Goal: Task Accomplishment & Management: Manage account settings

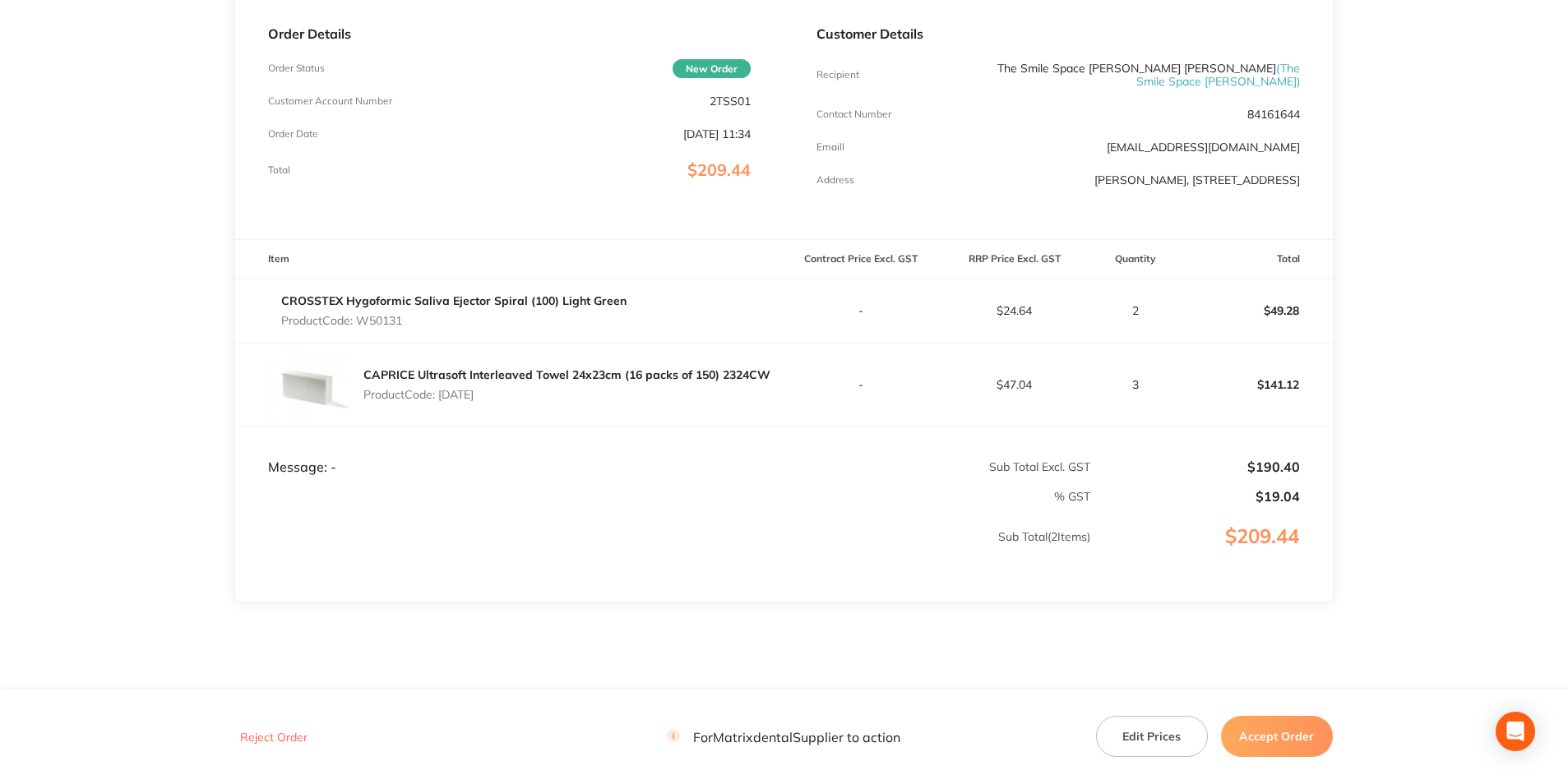
scroll to position [247, 0]
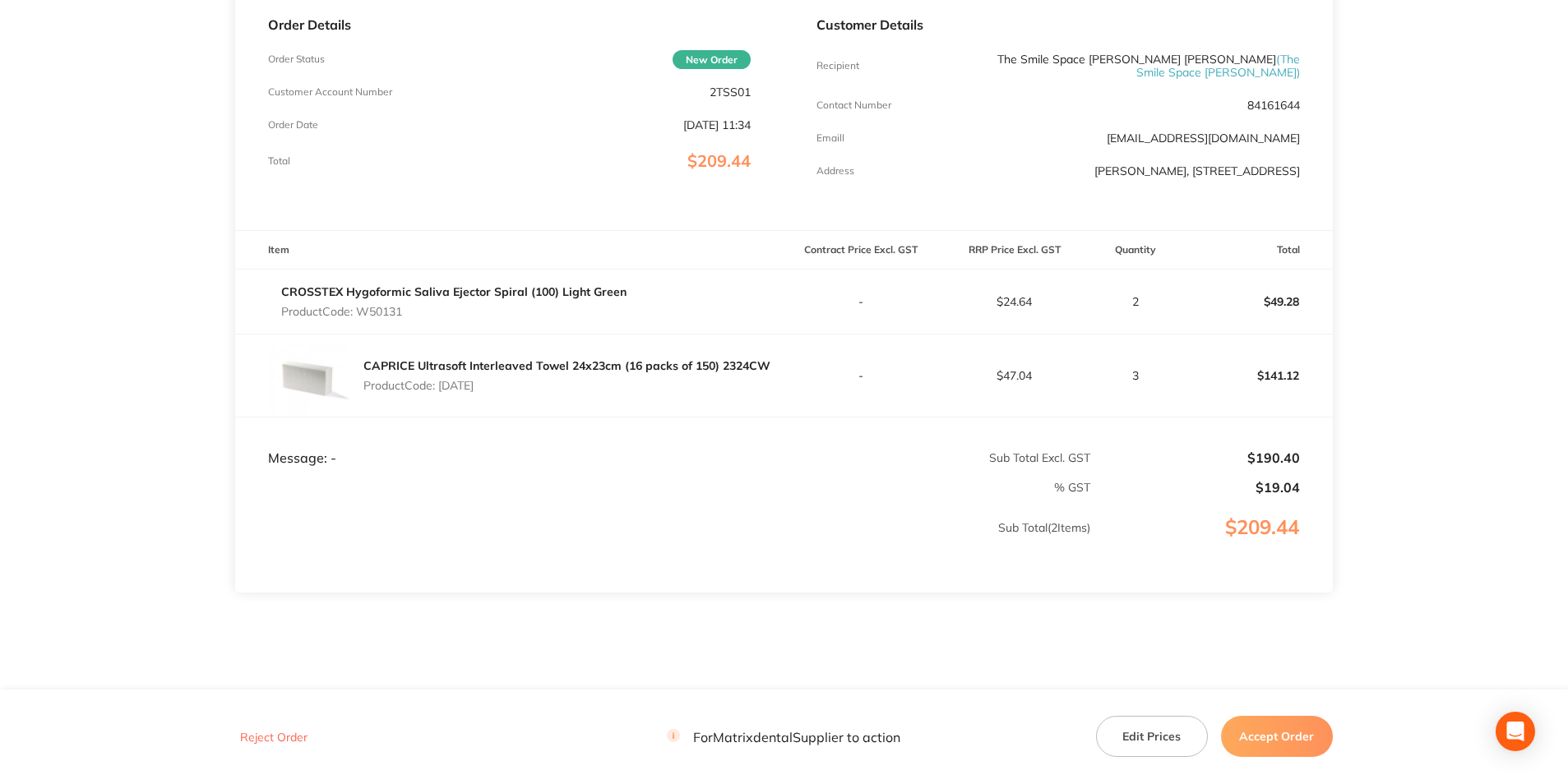
click at [1149, 732] on button "Edit Prices" at bounding box center [1151, 736] width 112 height 41
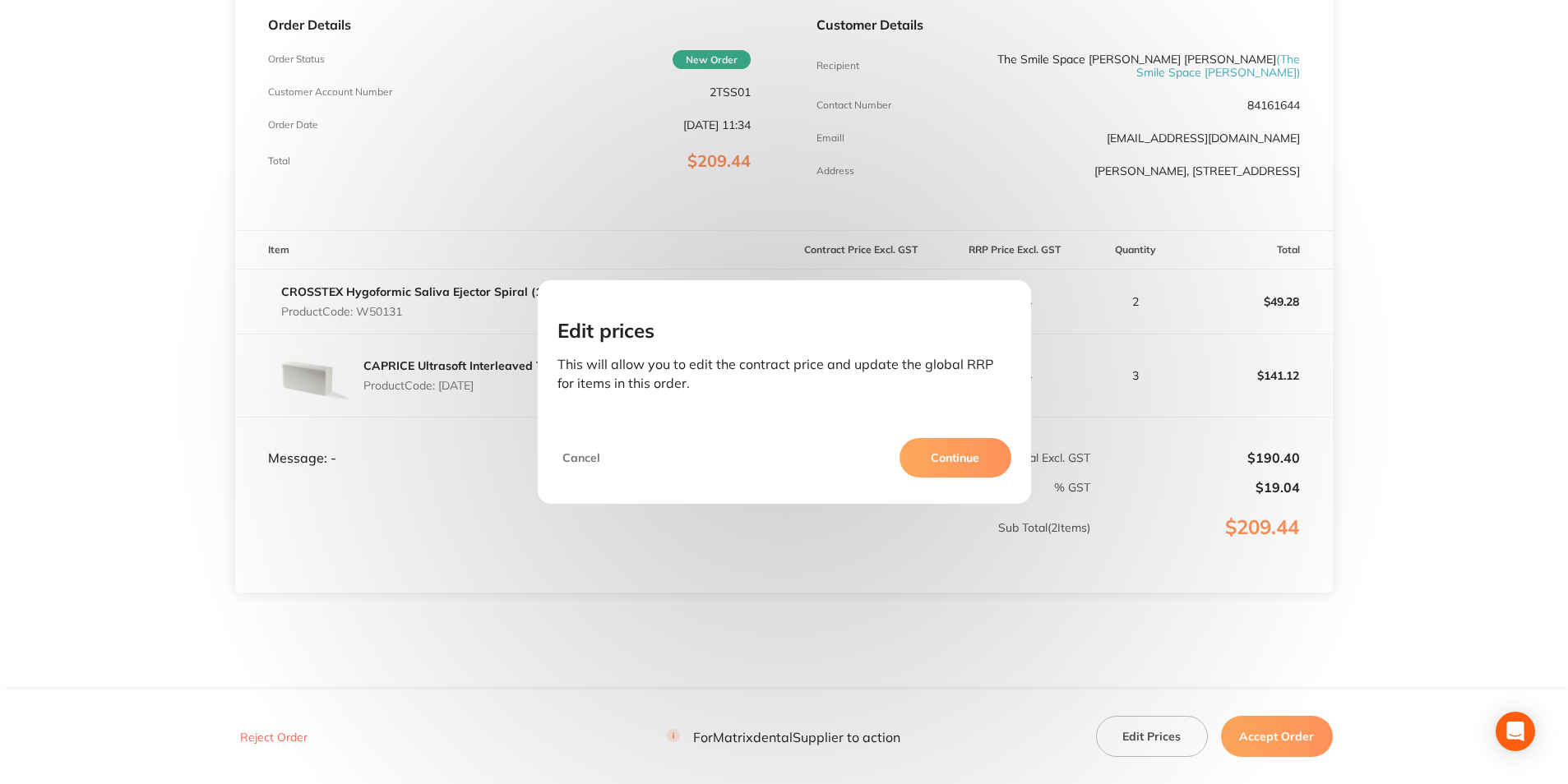
click at [938, 466] on button "Continue" at bounding box center [955, 457] width 112 height 40
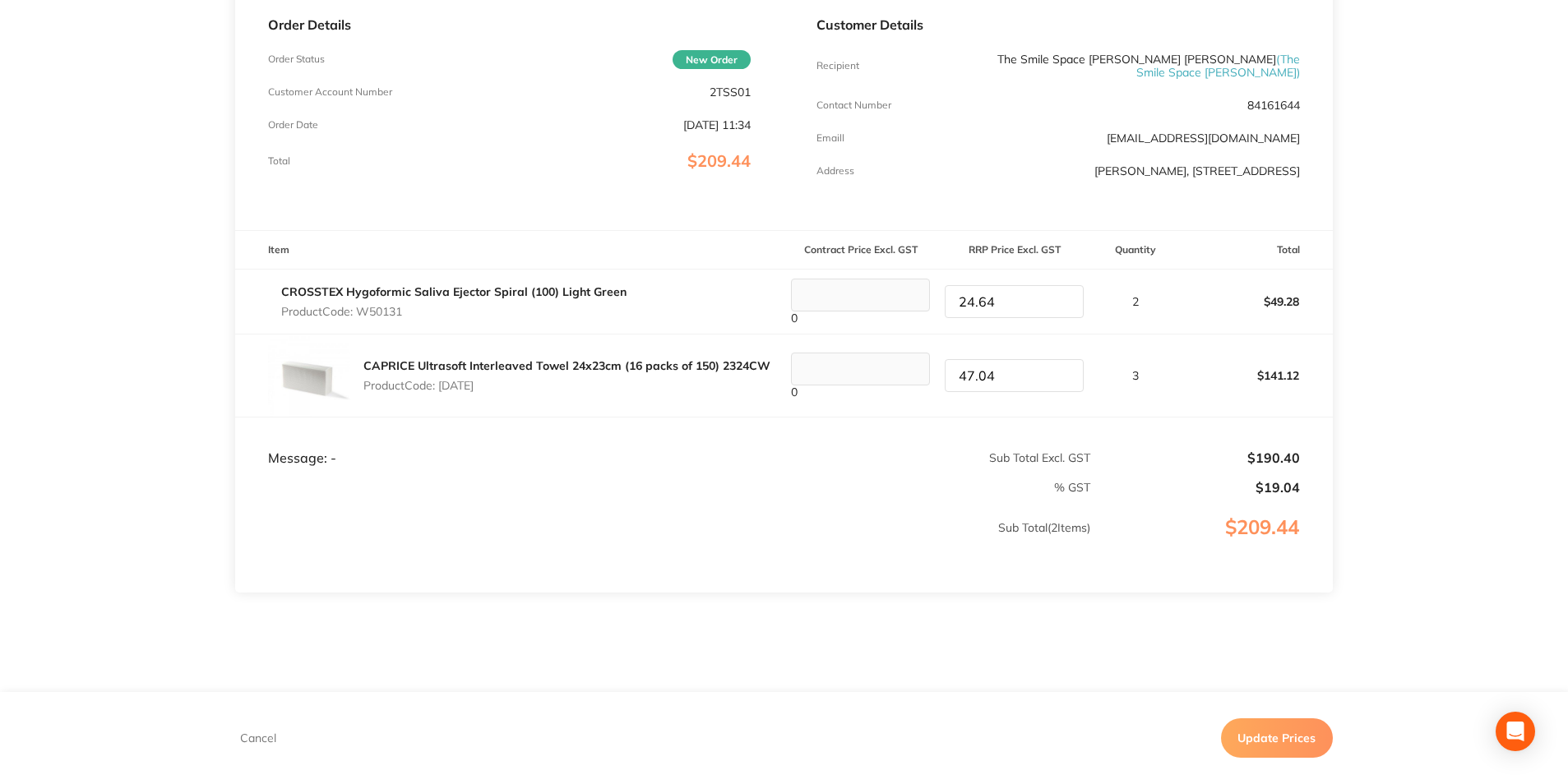
click at [929, 288] on tr "CROSSTEX Hygoformic Saliva Ejector Spiral (100) Light Green Product Code: W5013…" at bounding box center [784, 302] width 1098 height 65
type input "25.06"
click at [1167, 359] on td "3" at bounding box center [1135, 376] width 88 height 83
click at [1289, 730] on button "Update Prices" at bounding box center [1277, 737] width 112 height 40
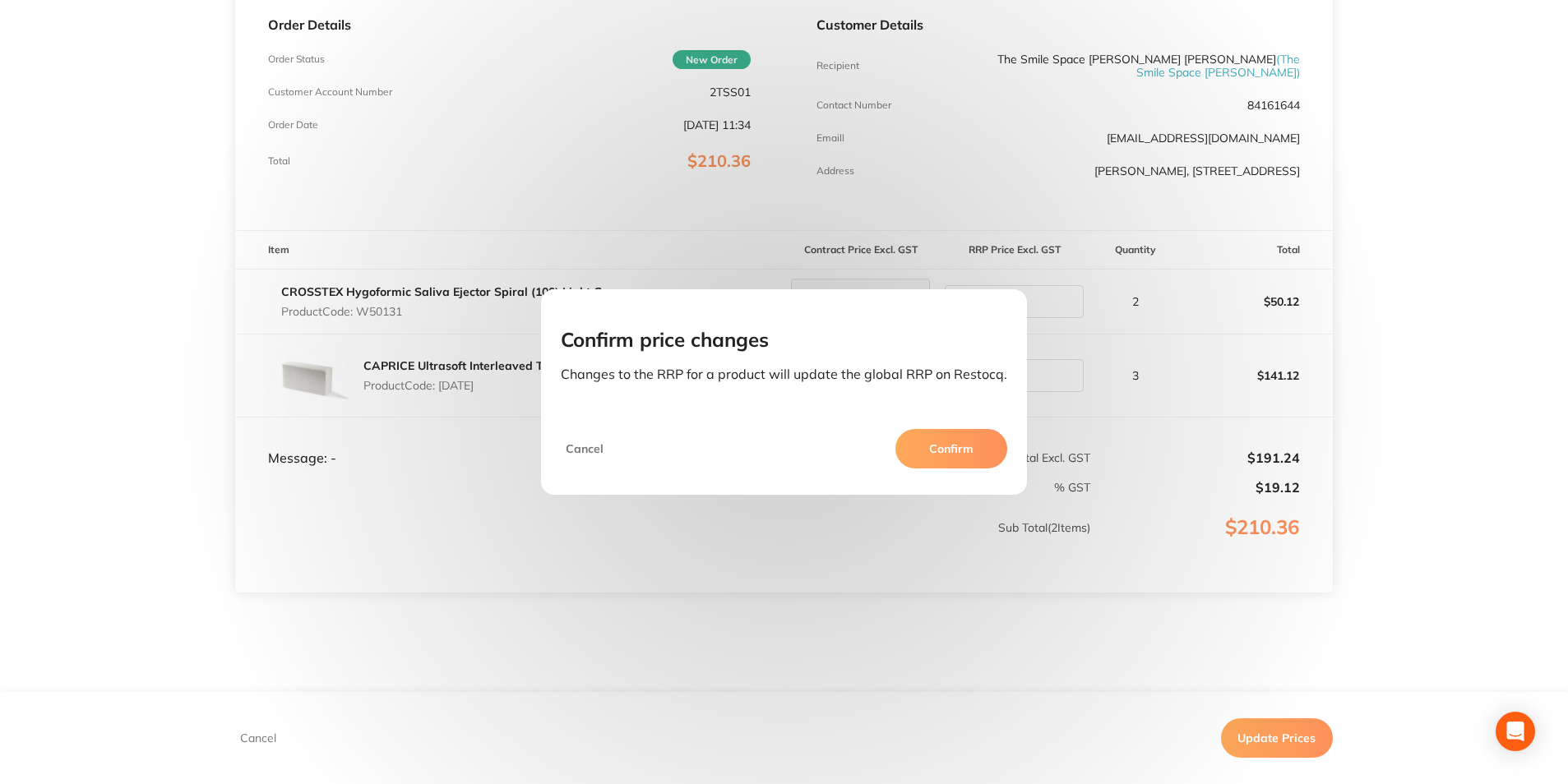
click at [961, 441] on button "Confirm" at bounding box center [951, 448] width 112 height 40
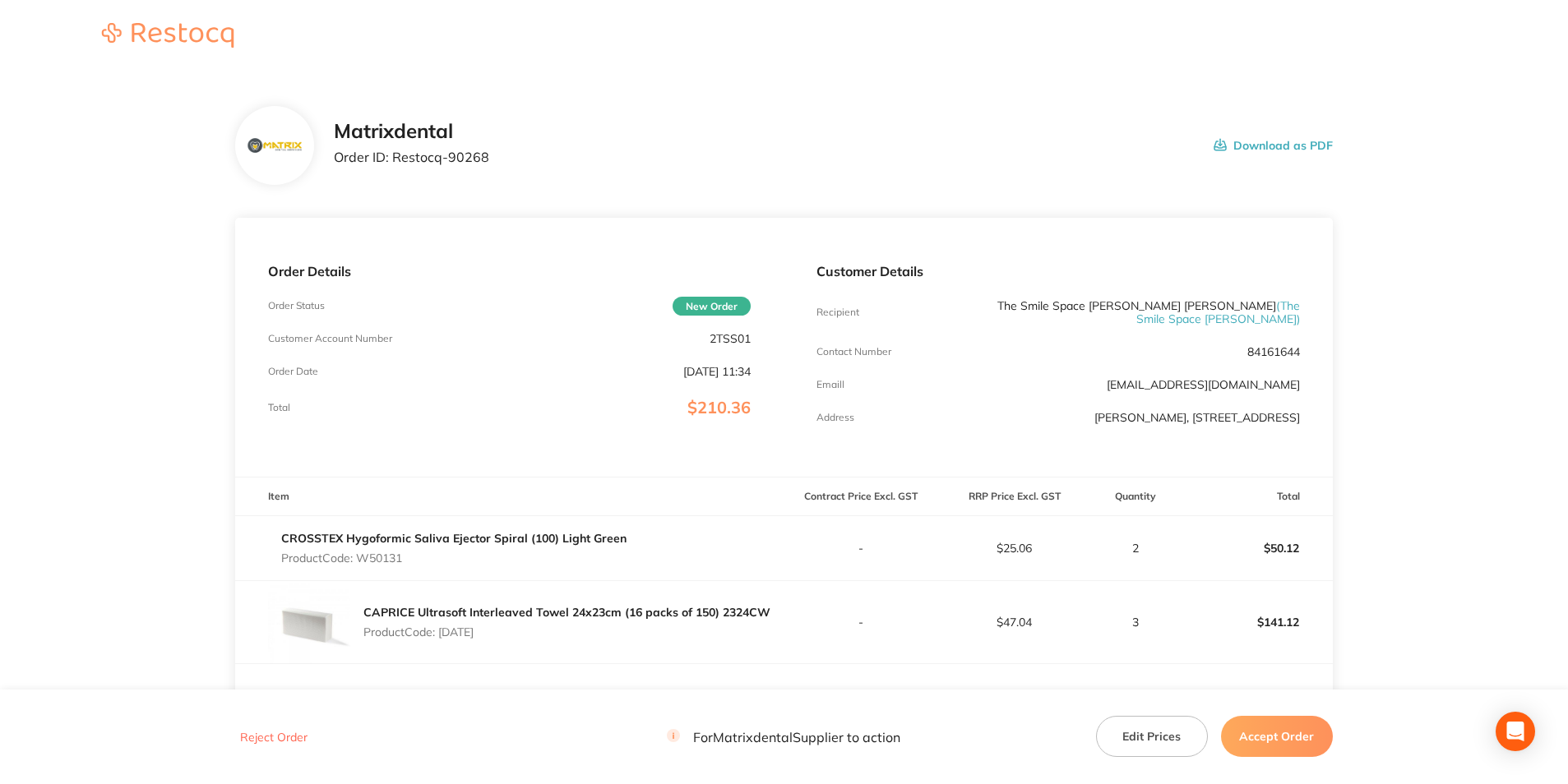
click at [1283, 741] on button "Accept Order" at bounding box center [1277, 736] width 112 height 41
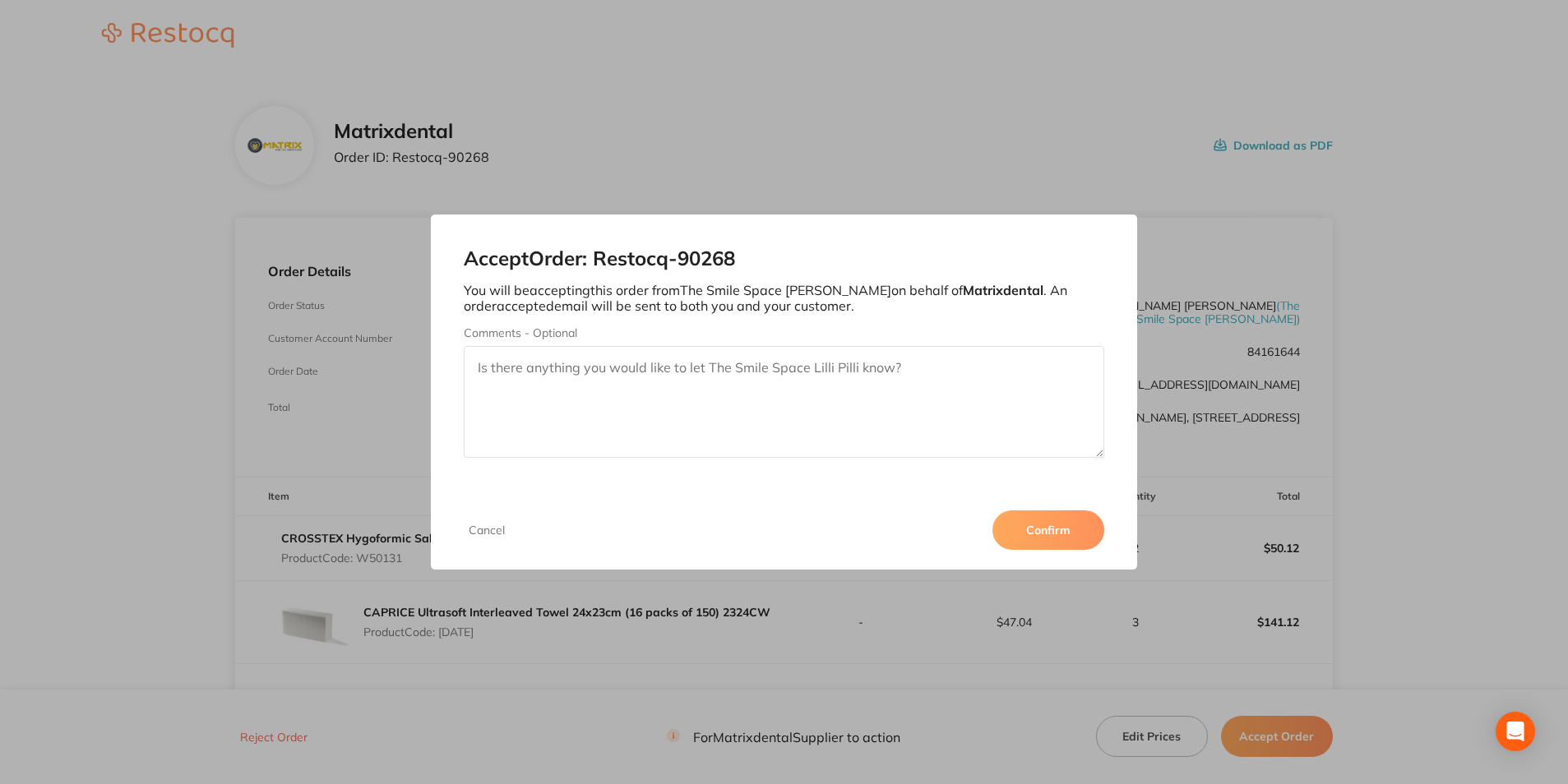
click at [514, 364] on textarea "Comments - Optional" at bounding box center [783, 402] width 639 height 112
type textarea "Thank you"
click at [1076, 526] on button "Confirm" at bounding box center [1048, 530] width 112 height 40
